Goal: Information Seeking & Learning: Check status

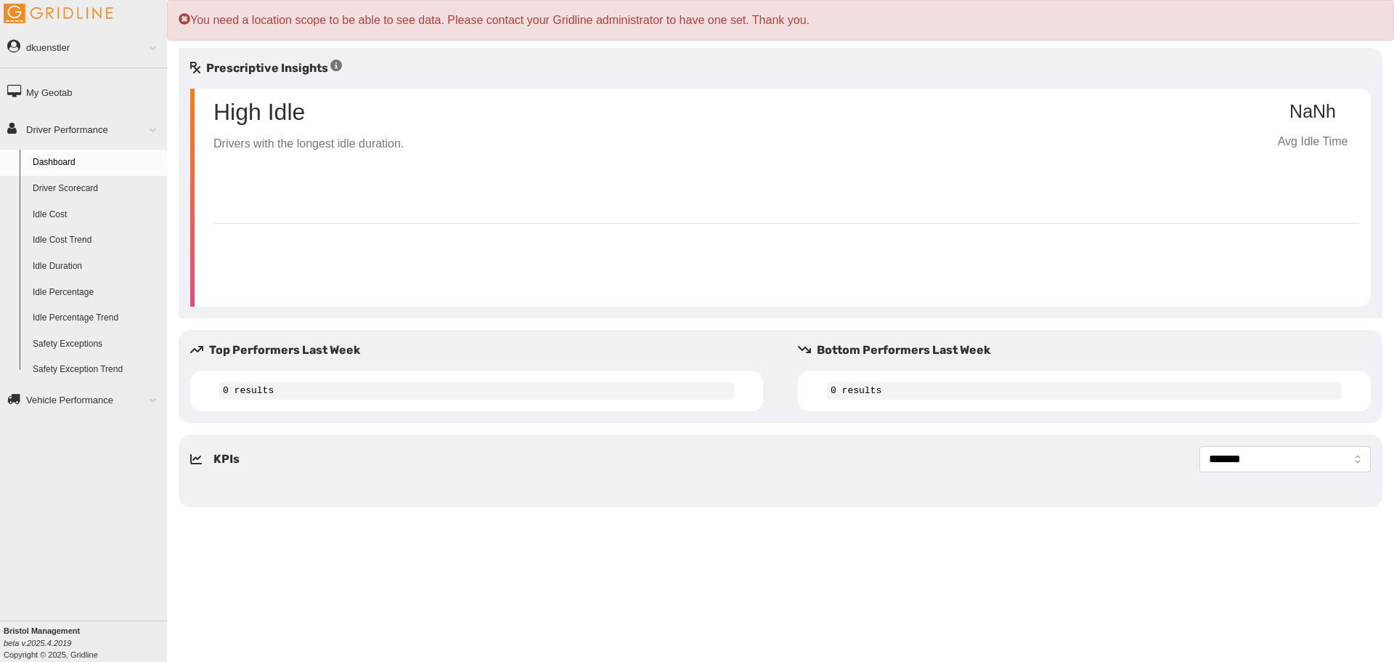
click at [68, 288] on link "Idle Percentage" at bounding box center [96, 293] width 141 height 26
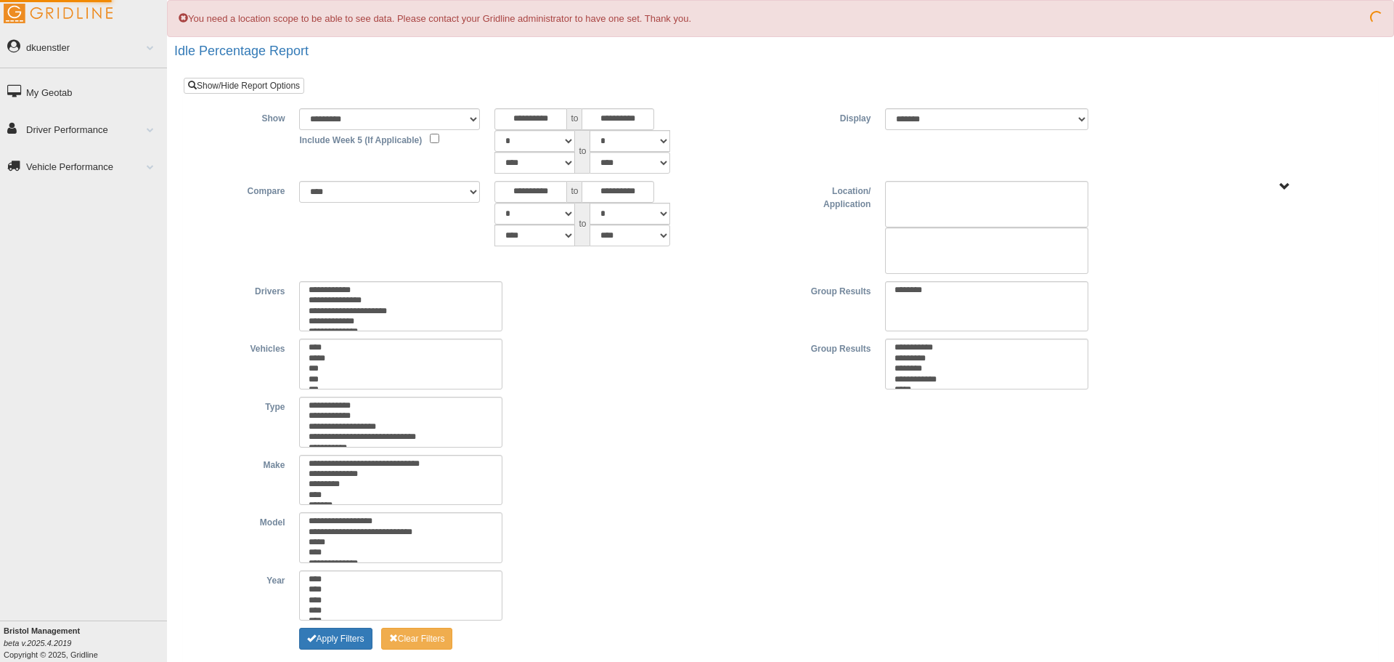
type input "********"
type input "*********"
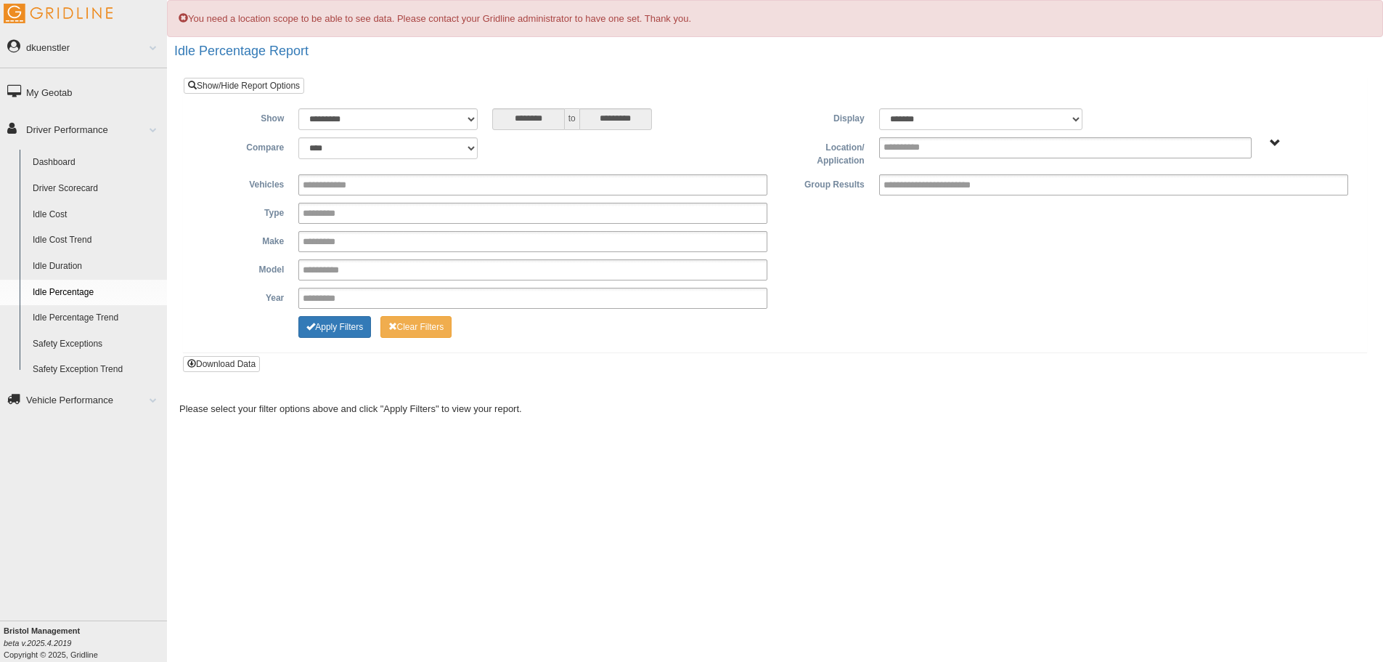
click at [228, 255] on div "Vehicles **** ***** *** *** *** *** *** *** *** *** *** *** *** *** *** *** ***…" at bounding box center [775, 245] width 1161 height 142
